Goal: Entertainment & Leisure: Consume media (video, audio)

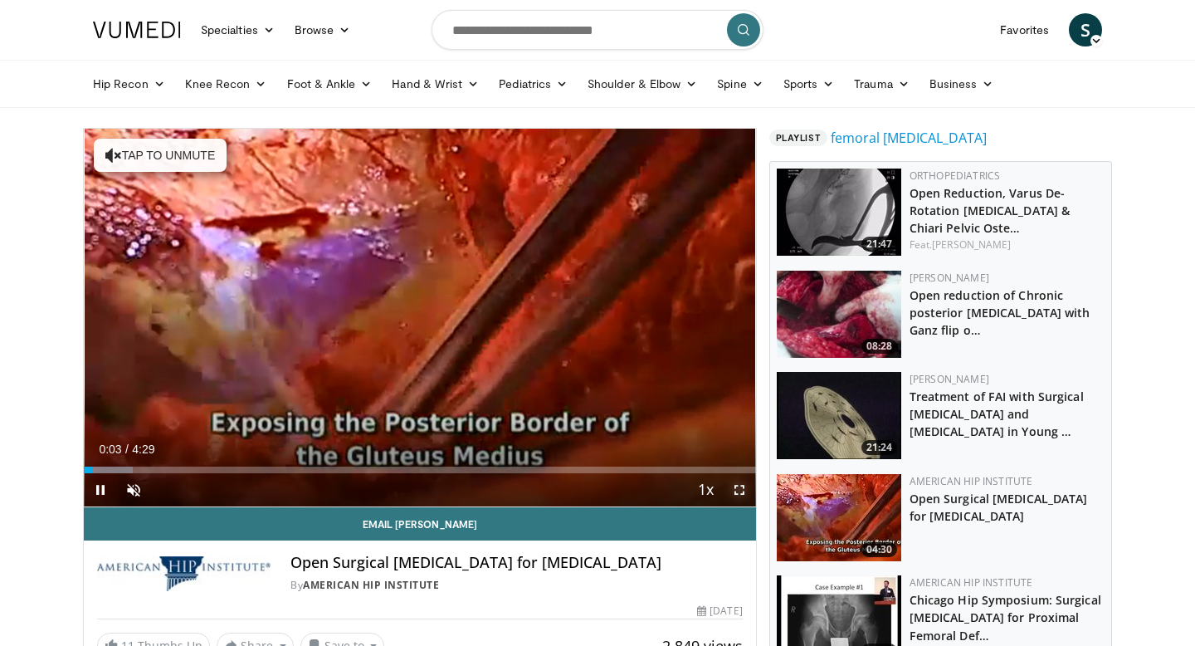
click at [731, 491] on span "Video Player" at bounding box center [739, 489] width 33 height 33
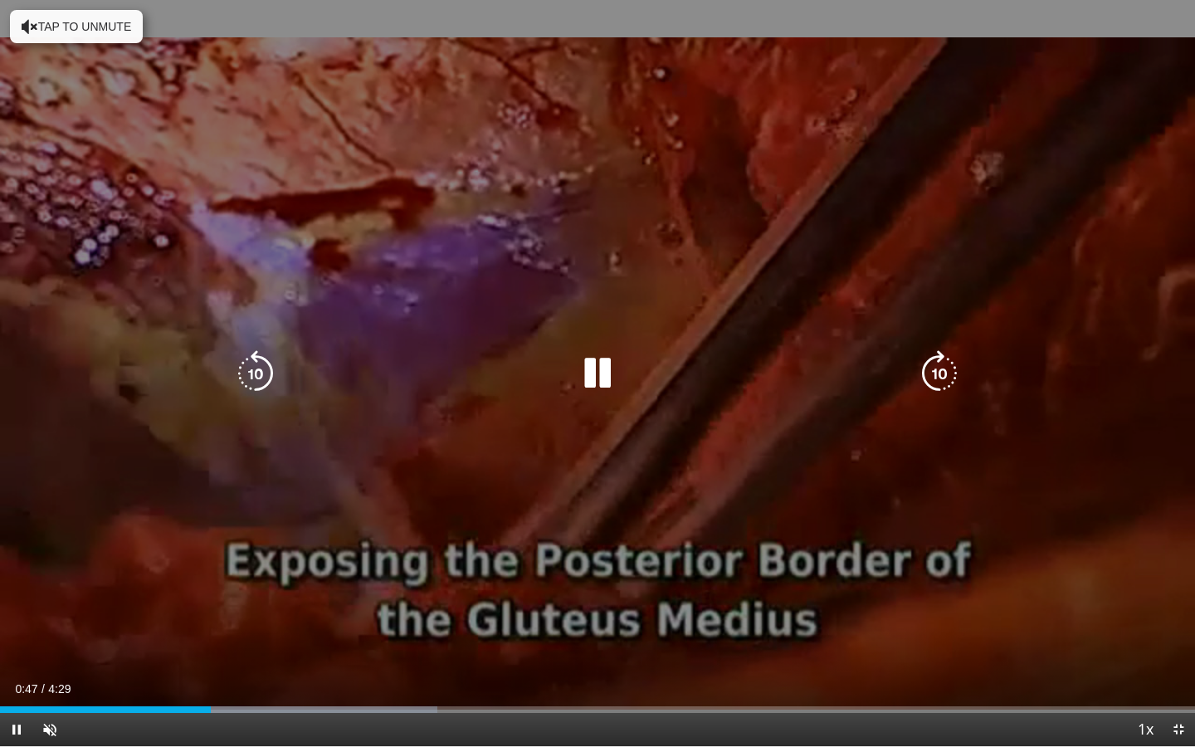
click at [755, 445] on div "10 seconds Tap to unmute" at bounding box center [597, 373] width 1195 height 746
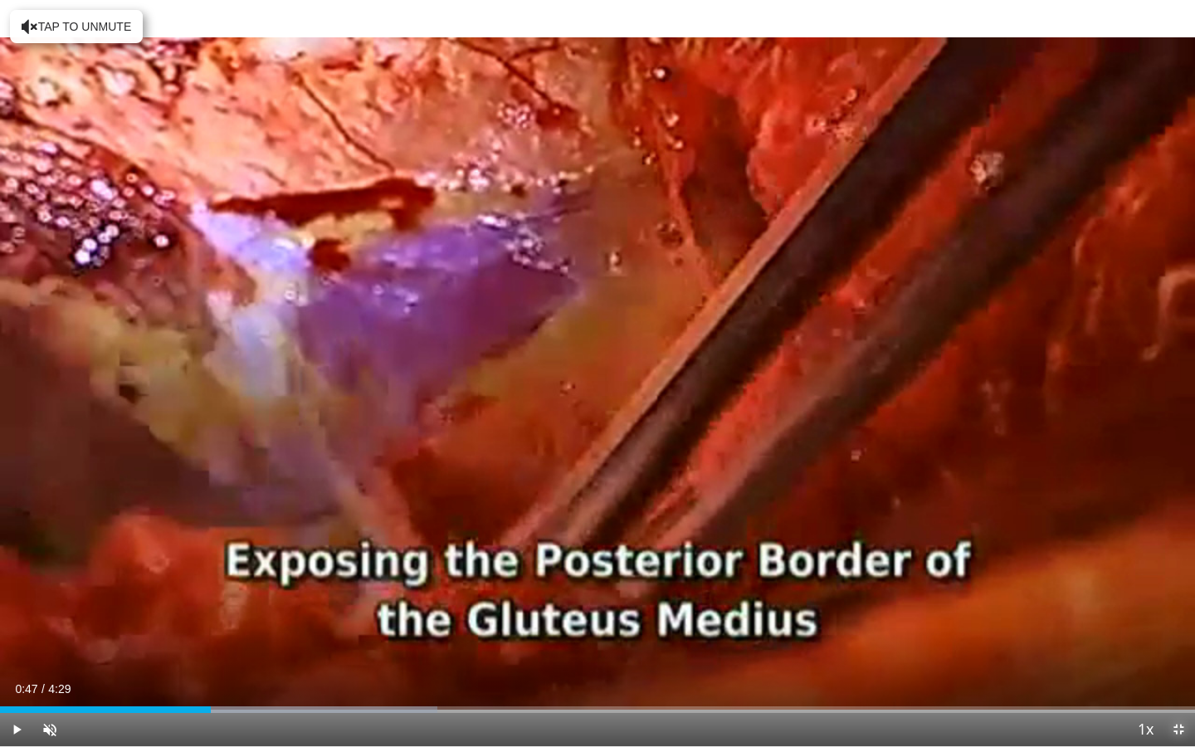
click at [1180, 645] on span "Video Player" at bounding box center [1178, 729] width 33 height 33
